Goal: Transaction & Acquisition: Purchase product/service

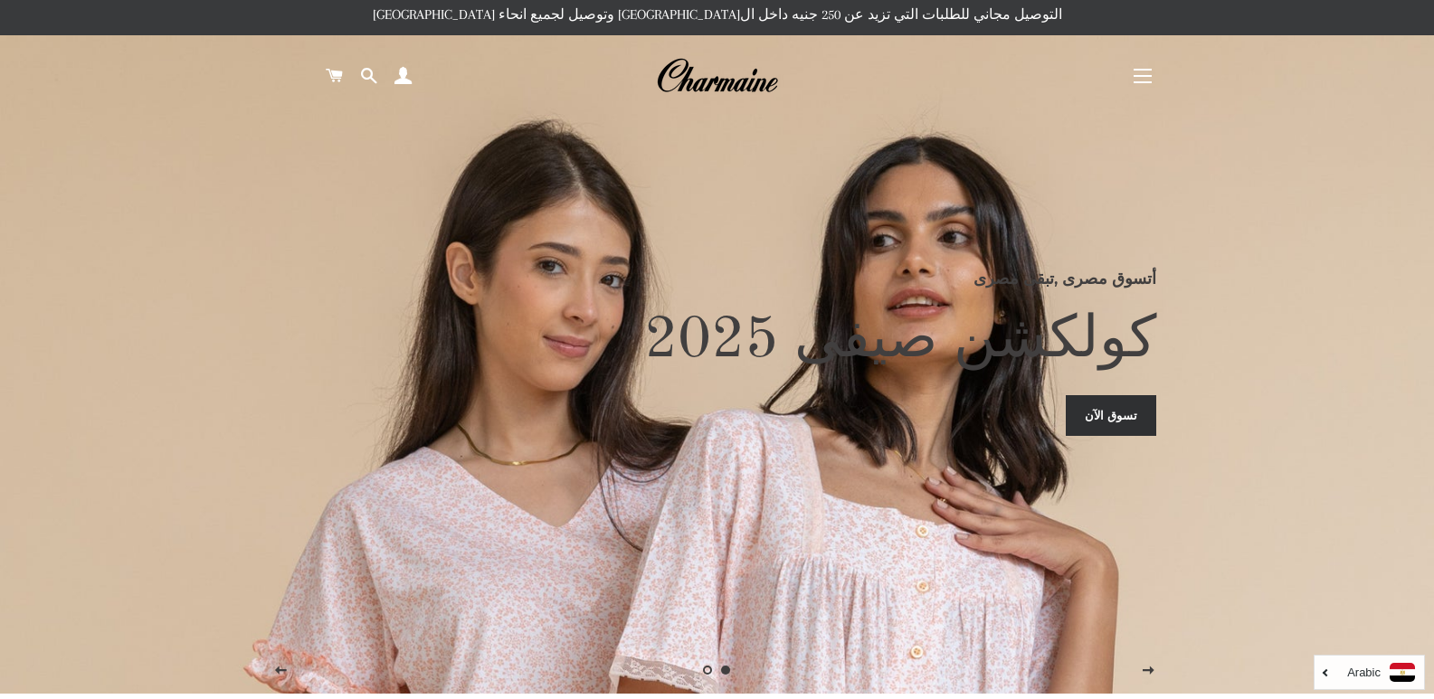
scroll to position [362, 0]
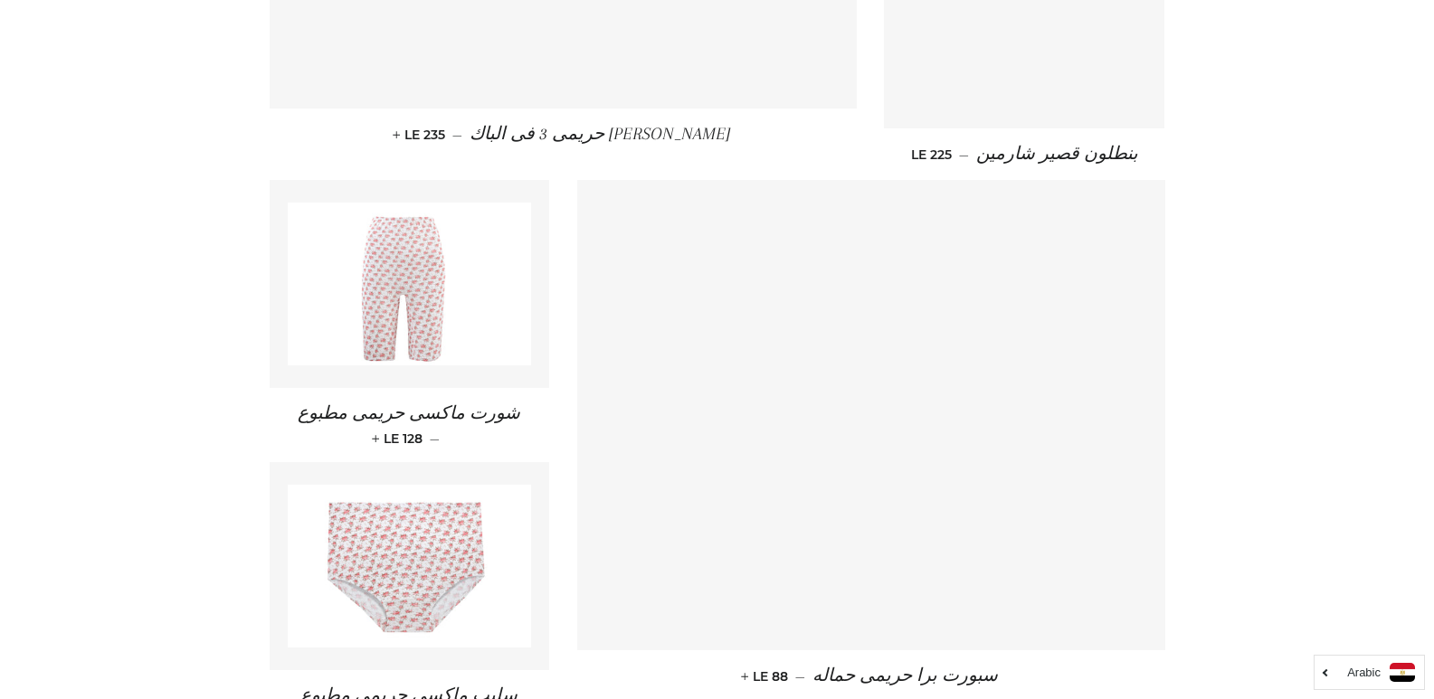
scroll to position [2667, 0]
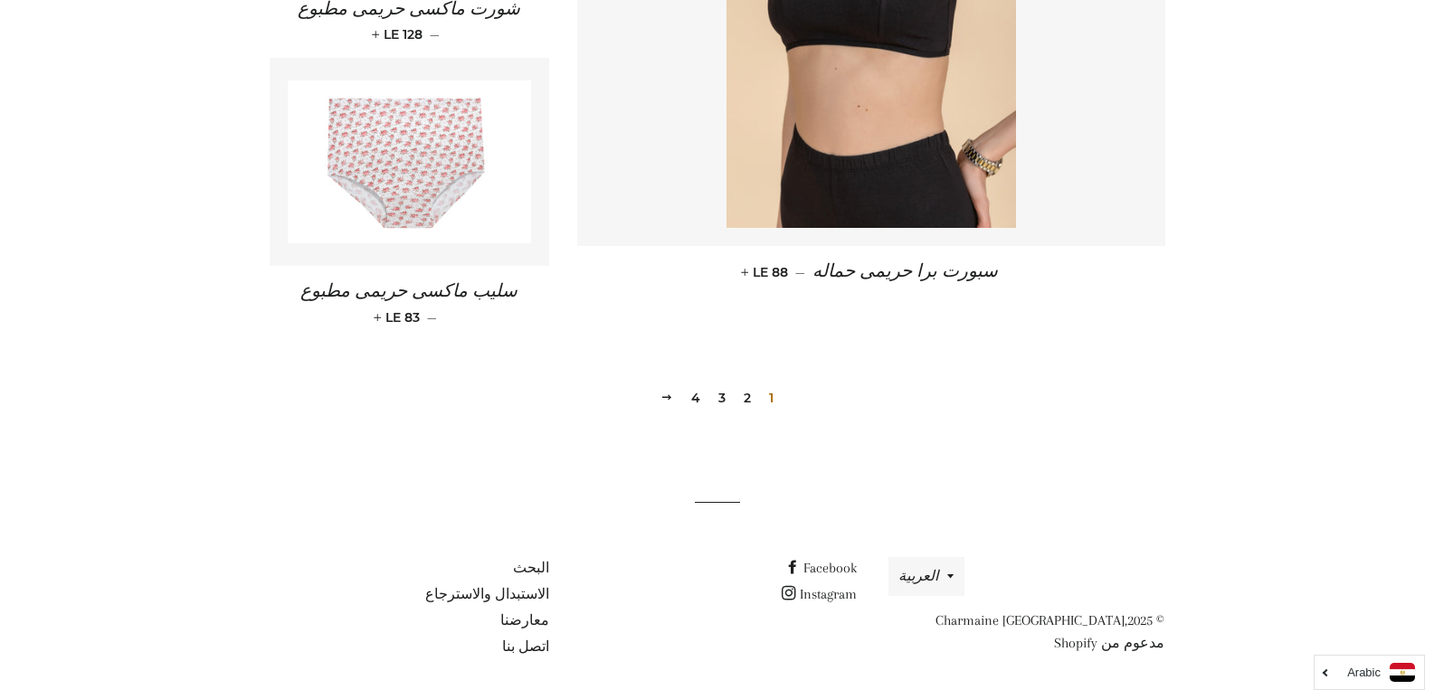
click at [748, 401] on link "2" at bounding box center [748, 398] width 22 height 27
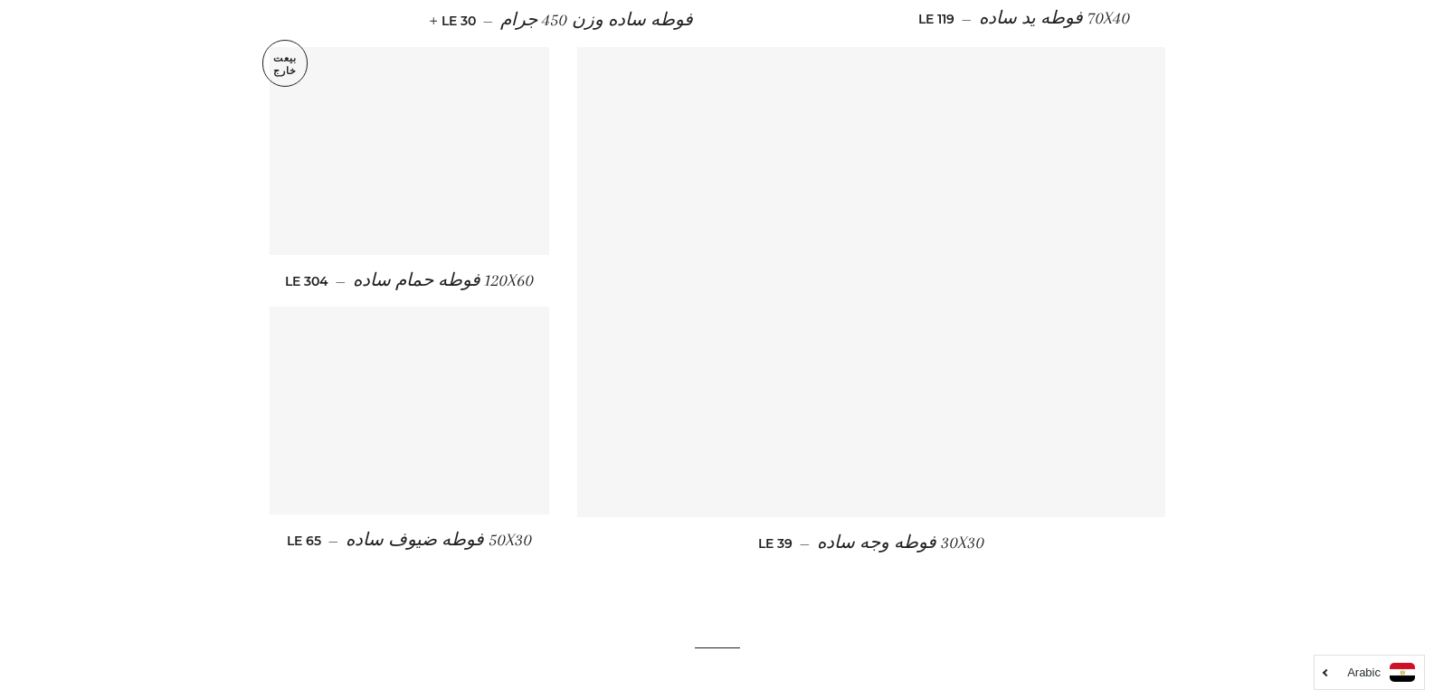
scroll to position [2460, 0]
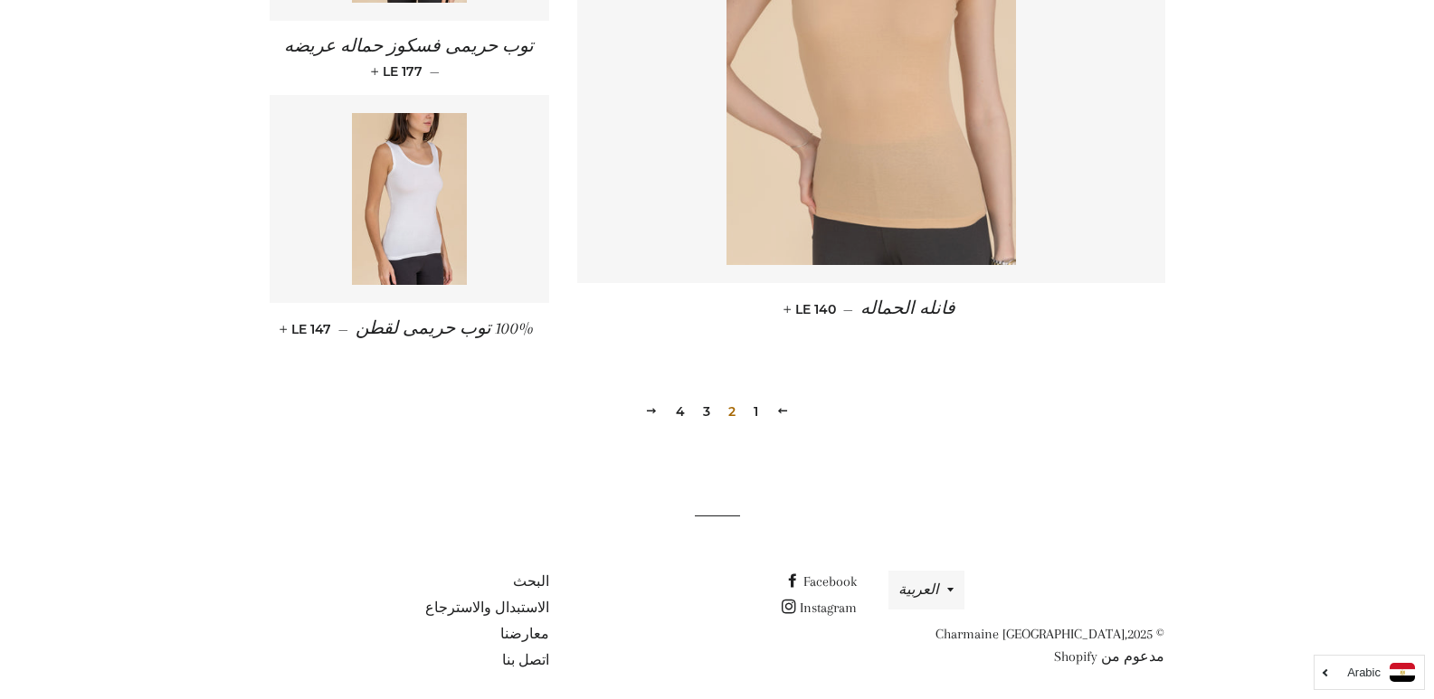
scroll to position [2669, 0]
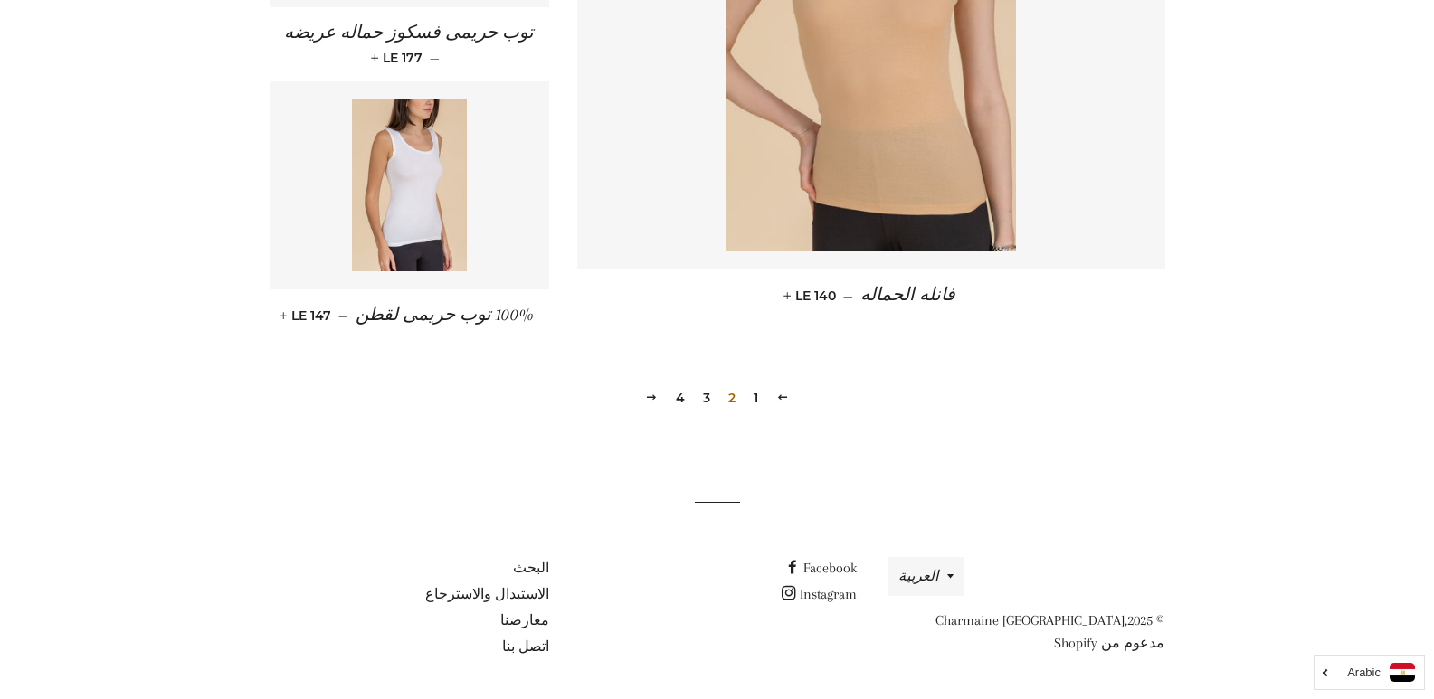
click at [704, 395] on link "3" at bounding box center [707, 398] width 22 height 27
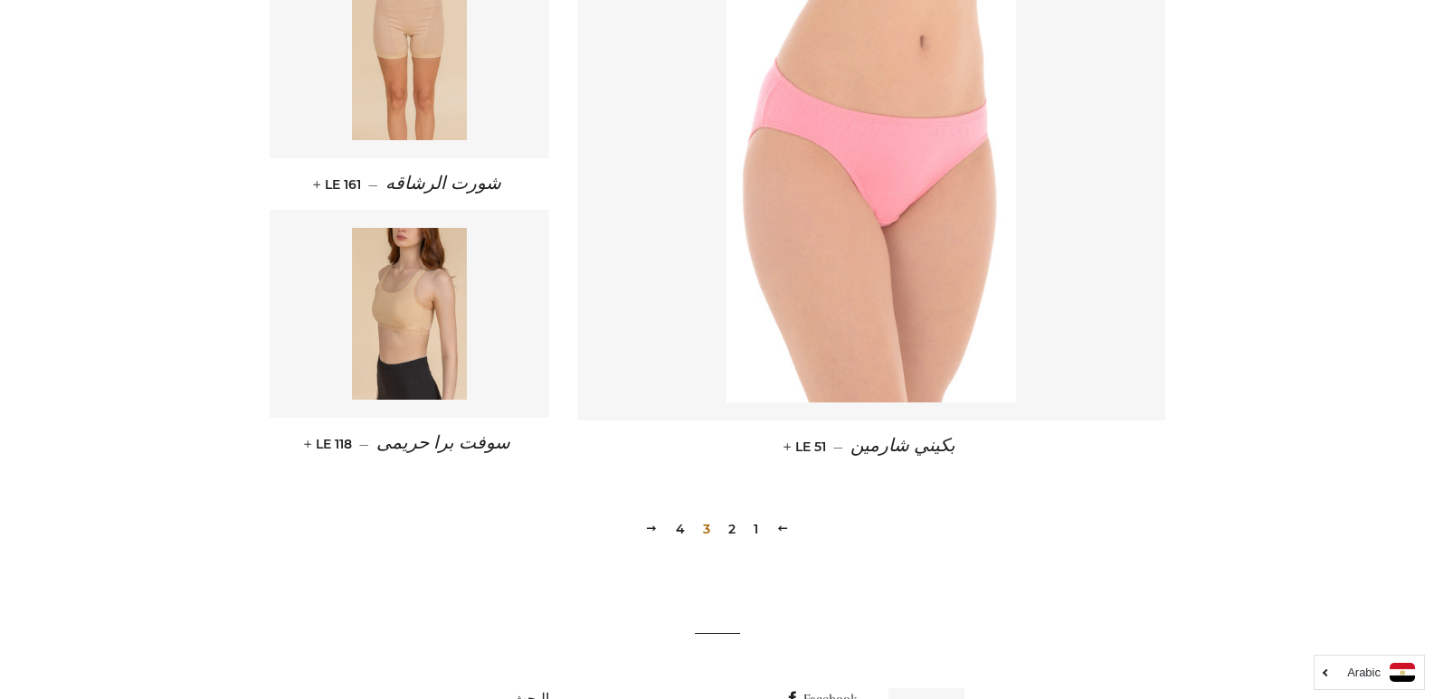
scroll to position [2561, 0]
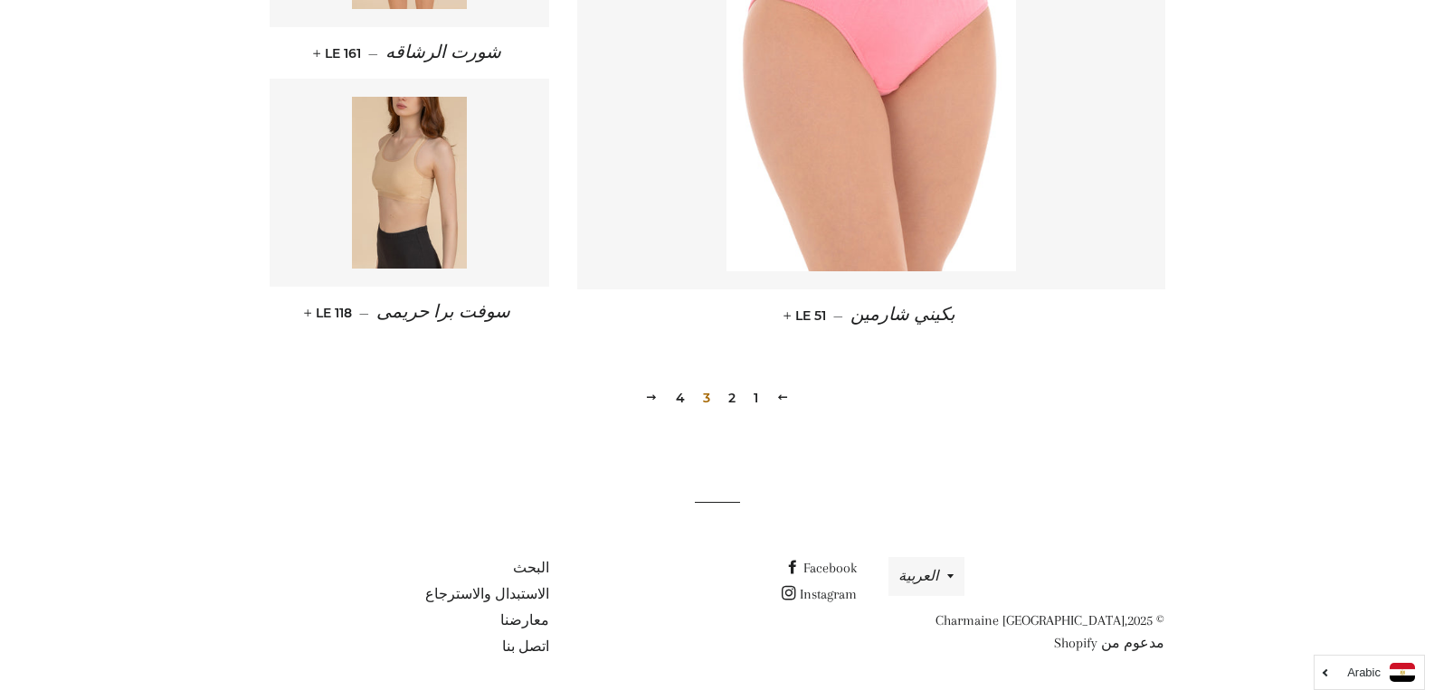
click at [677, 396] on link "4" at bounding box center [681, 398] width 24 height 27
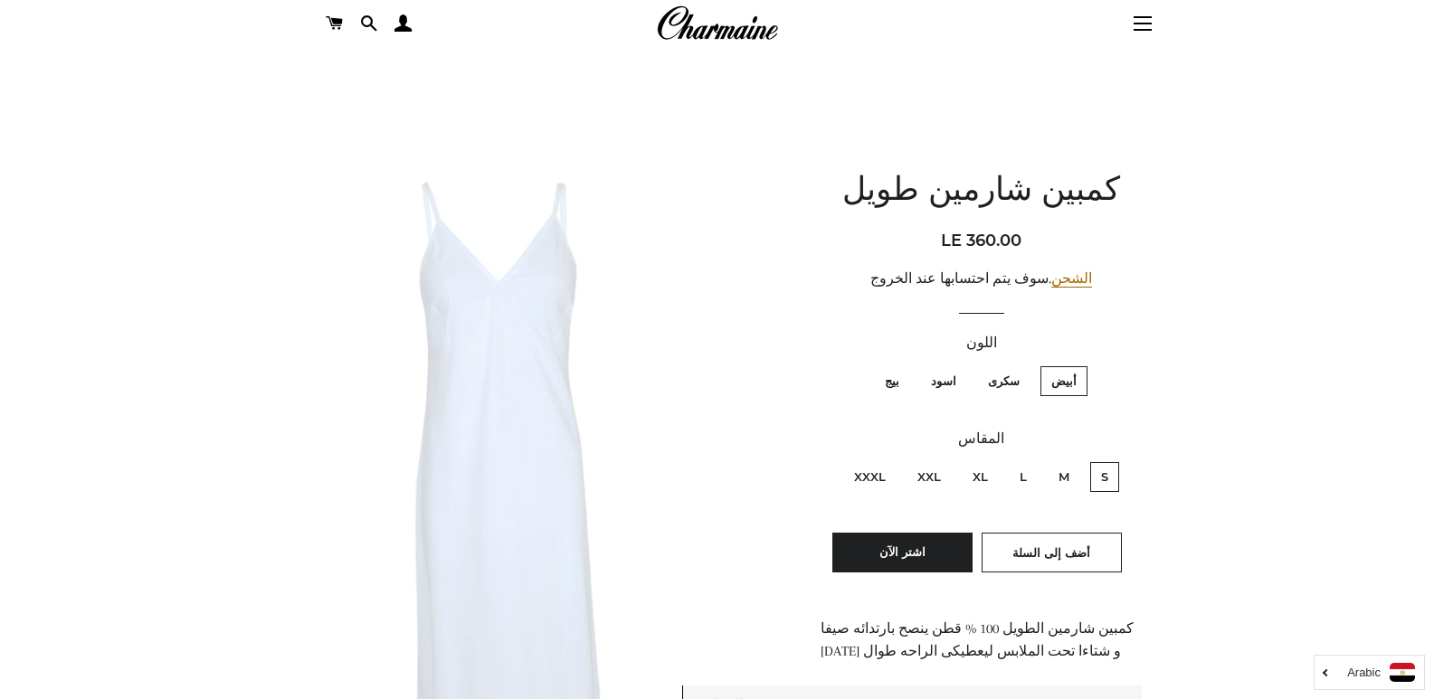
scroll to position [90, 0]
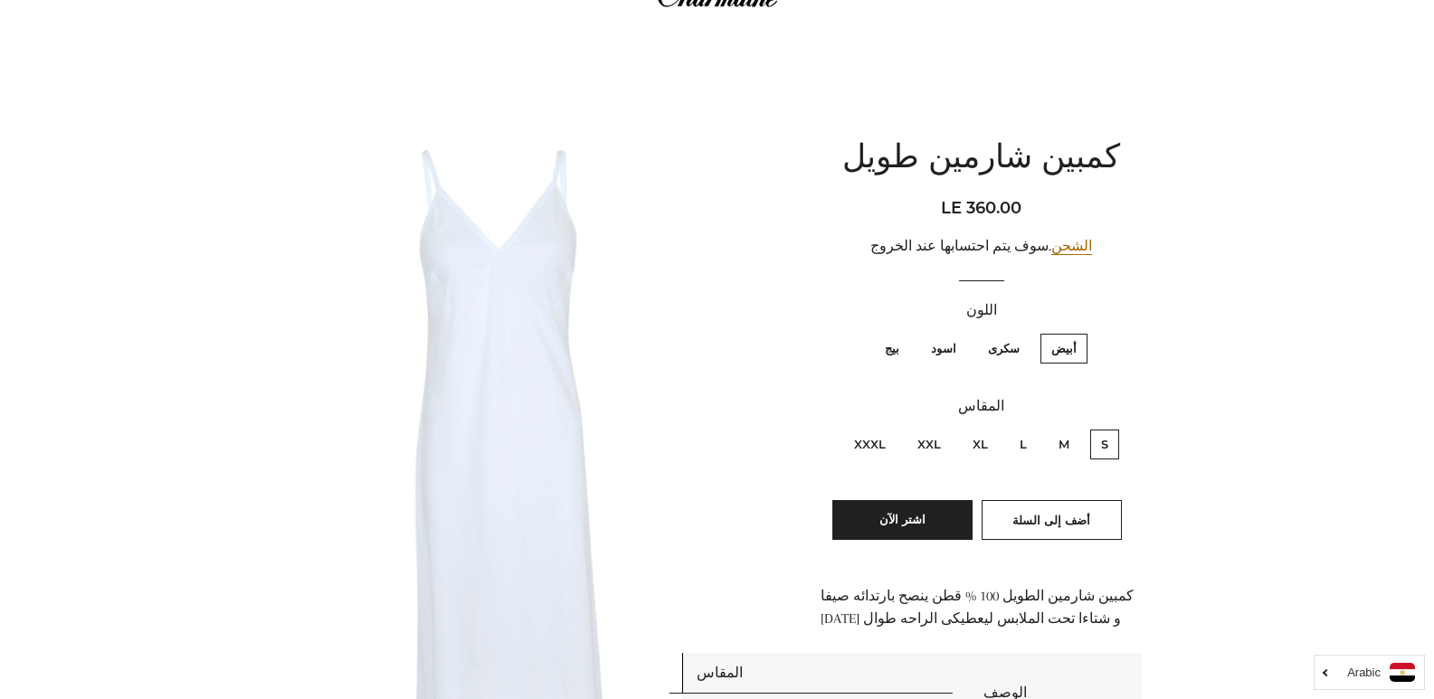
click at [895, 347] on label "بيج" at bounding box center [892, 349] width 36 height 30
click at [904, 332] on input "بيج" at bounding box center [904, 331] width 1 height 1
radio input "true"
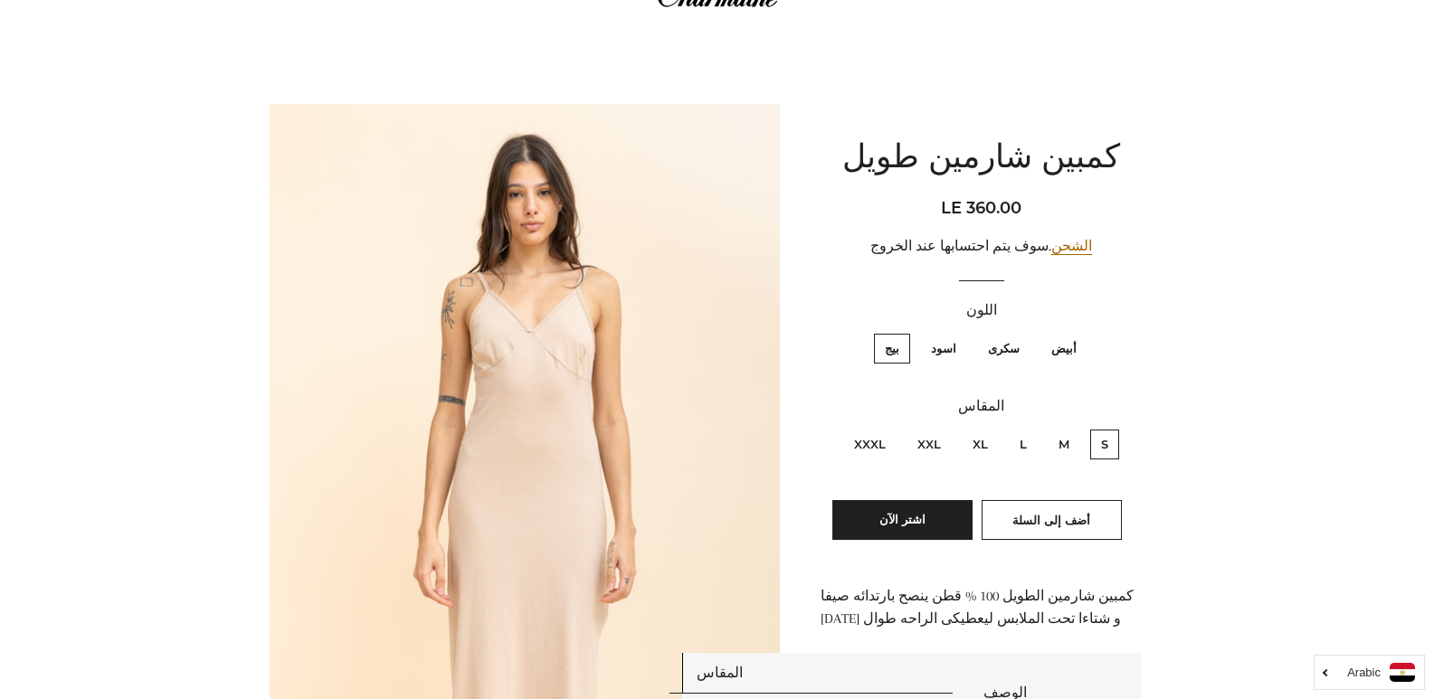
click at [1024, 449] on label "L" at bounding box center [1023, 445] width 29 height 30
click at [1032, 428] on input "L" at bounding box center [1032, 427] width 1 height 1
radio input "true"
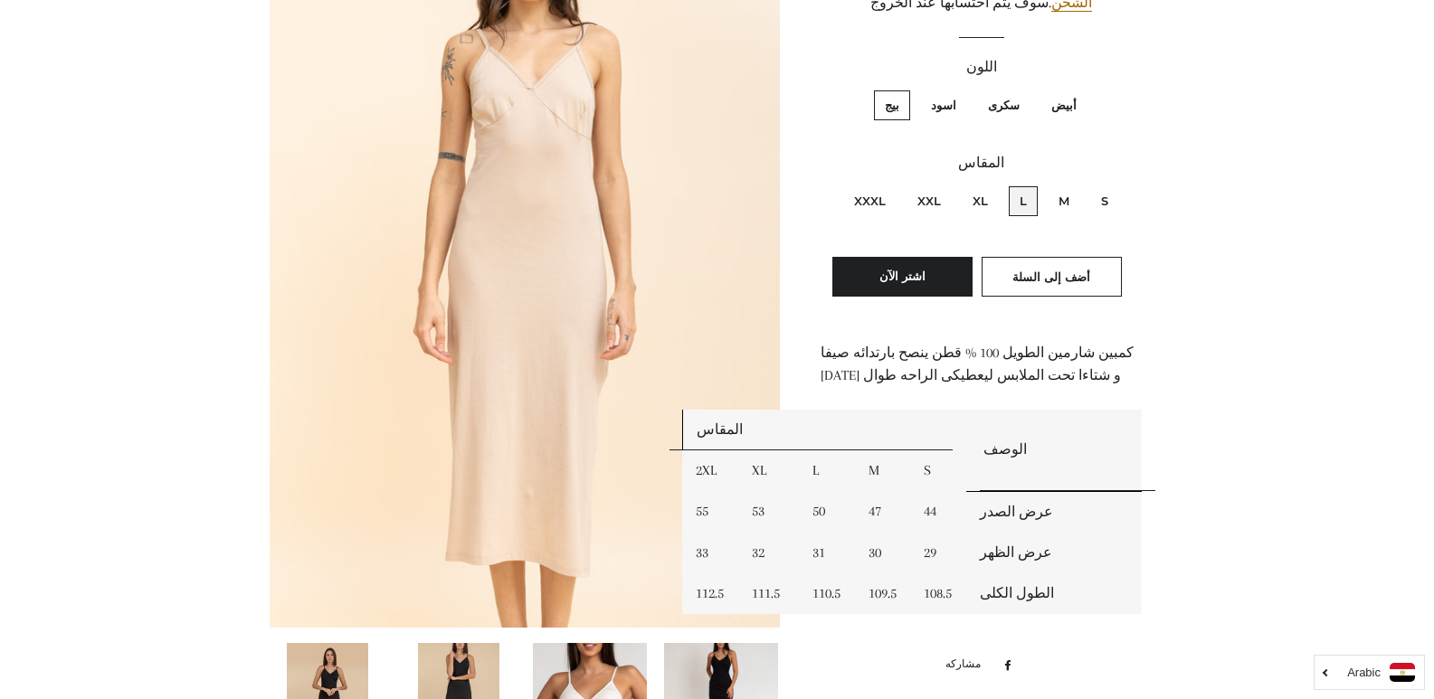
scroll to position [362, 0]
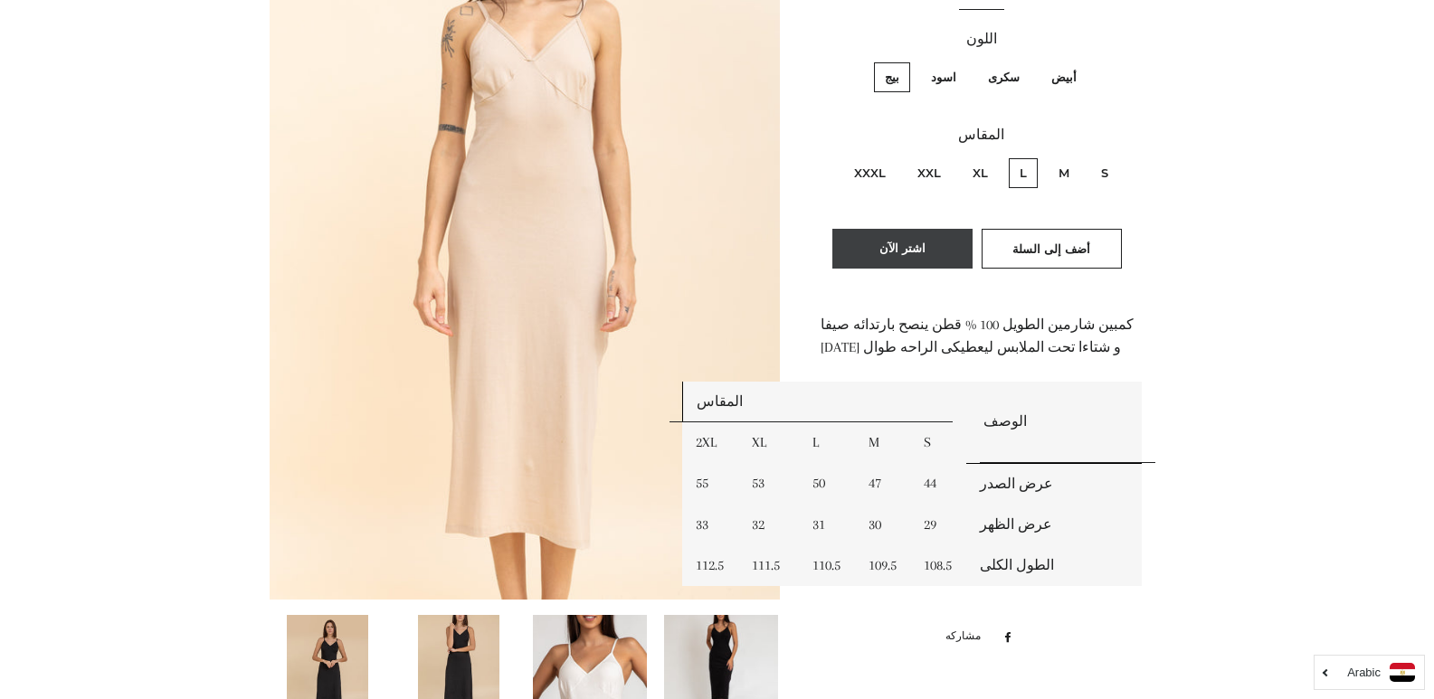
click at [912, 244] on button "اشتر الآن" at bounding box center [903, 249] width 140 height 40
